Goal: Find specific page/section: Find specific page/section

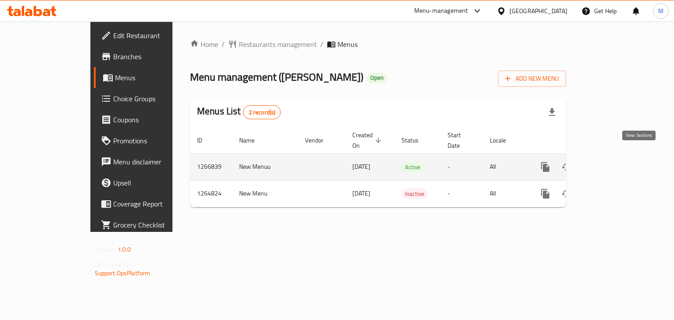
click at [614, 162] on icon "enhanced table" at bounding box center [608, 167] width 11 height 11
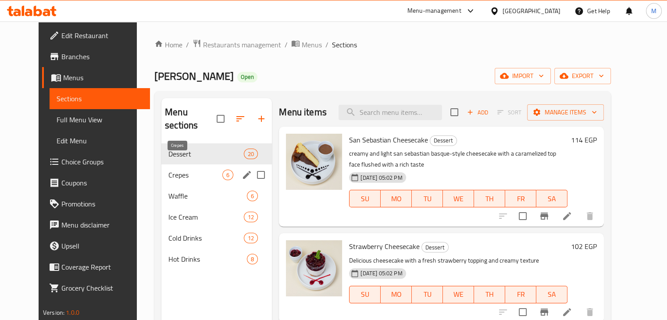
click at [175, 170] on span "Crepes" at bounding box center [195, 175] width 54 height 11
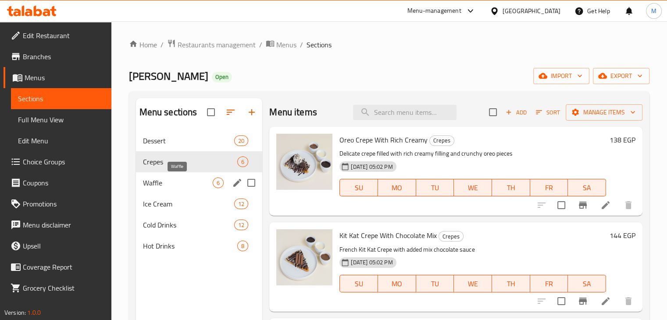
click at [180, 179] on span "Waffle" at bounding box center [178, 183] width 70 height 11
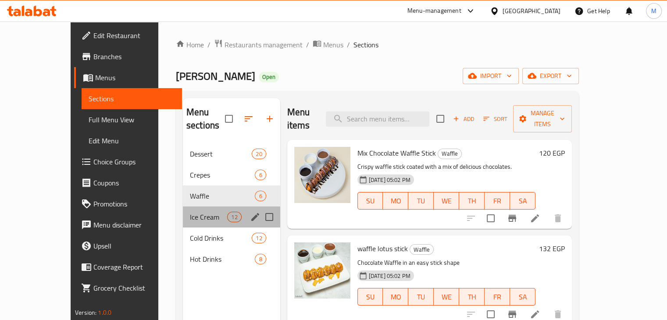
click at [183, 207] on div "Ice Cream 12" at bounding box center [231, 217] width 97 height 21
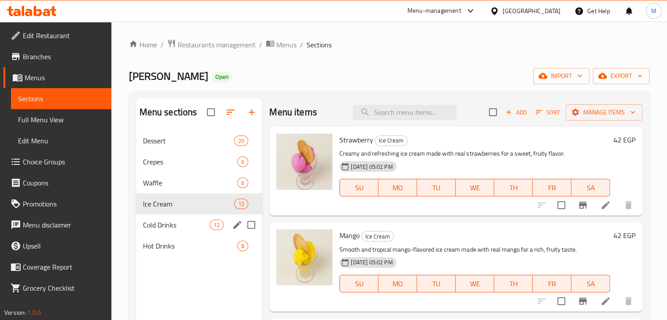
click at [181, 220] on span "Cold Drinks" at bounding box center [176, 225] width 67 height 11
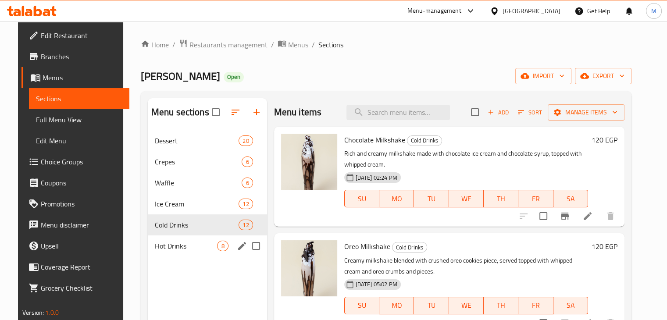
click at [185, 253] on div "Hot Drinks 8" at bounding box center [207, 246] width 119 height 21
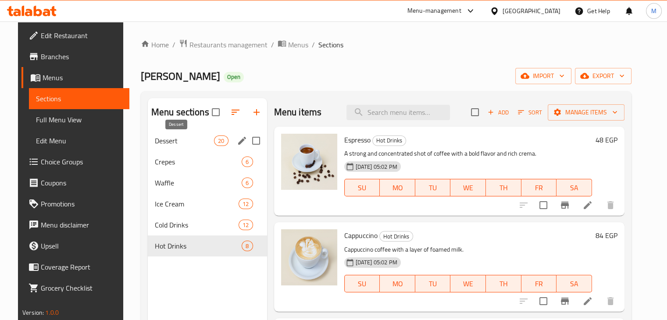
click at [174, 138] on span "Dessert" at bounding box center [185, 141] width 60 height 11
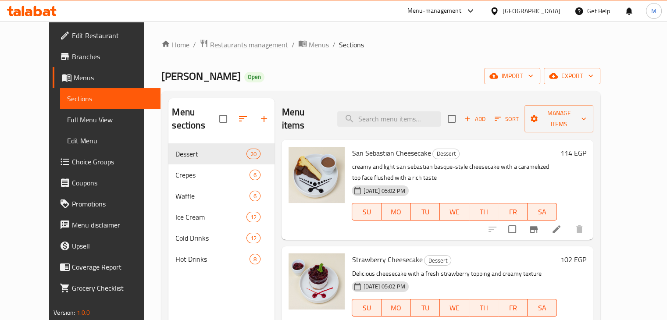
click at [235, 45] on span "Restaurants management" at bounding box center [249, 44] width 78 height 11
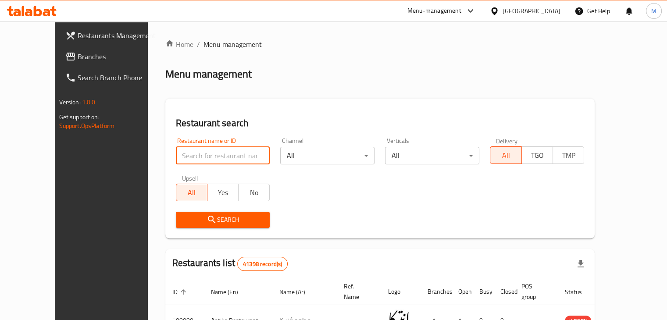
click at [212, 151] on input "search" at bounding box center [223, 156] width 94 height 18
type input "sokyo"
click button "Search" at bounding box center [223, 220] width 94 height 16
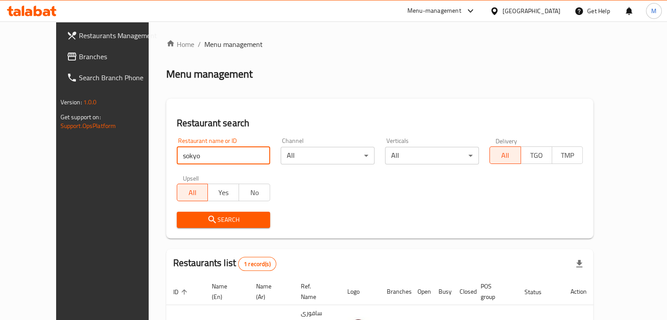
scroll to position [54, 0]
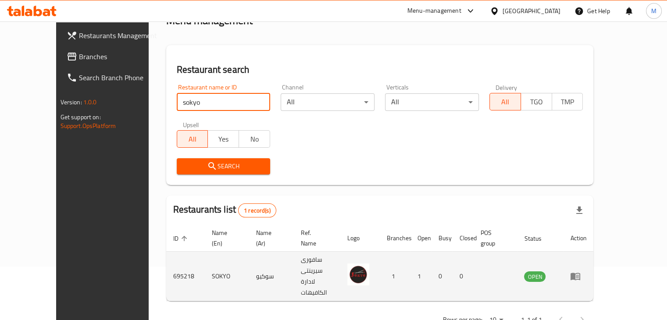
click at [166, 252] on td "695218" at bounding box center [185, 277] width 39 height 50
copy td "695218"
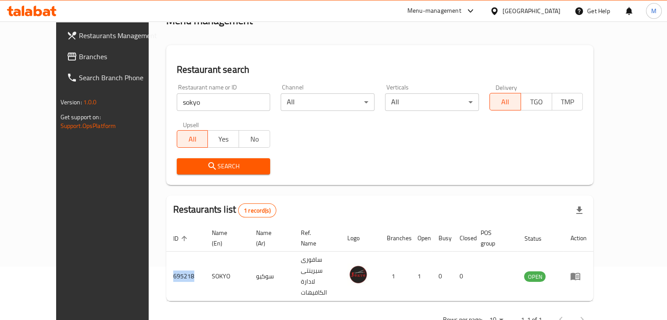
click at [28, 9] on icon at bounding box center [28, 12] width 7 height 7
